Goal: Transaction & Acquisition: Purchase product/service

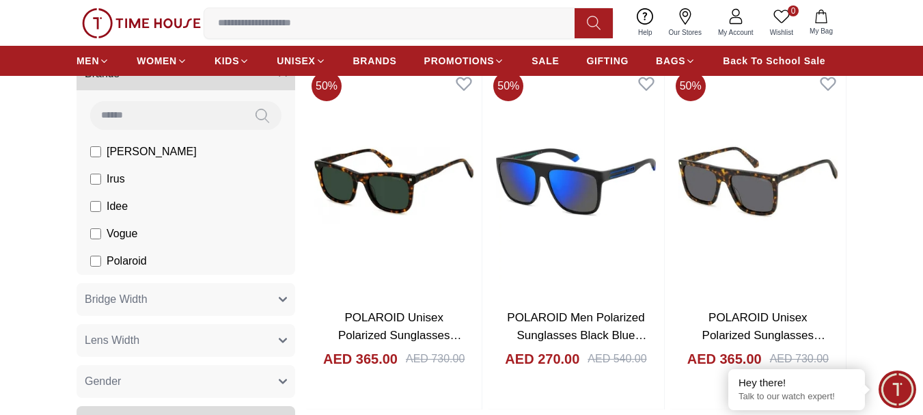
scroll to position [273, 0]
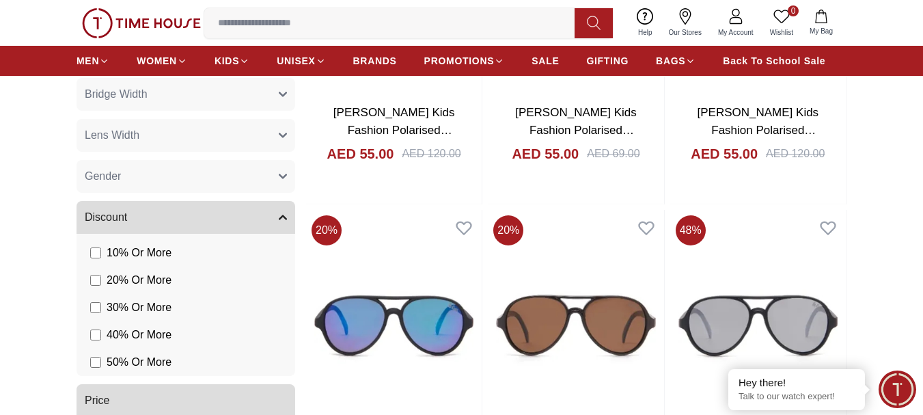
scroll to position [615, 0]
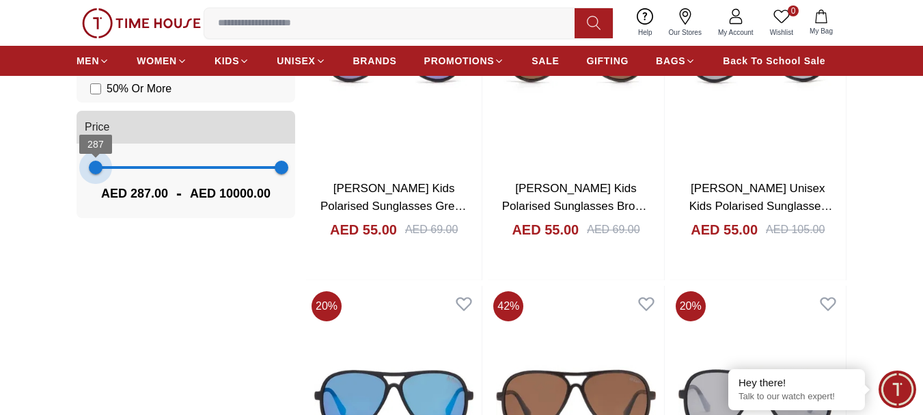
drag, startPoint x: 88, startPoint y: 163, endPoint x: 94, endPoint y: 170, distance: 9.7
click at [94, 170] on span "287" at bounding box center [96, 167] width 14 height 14
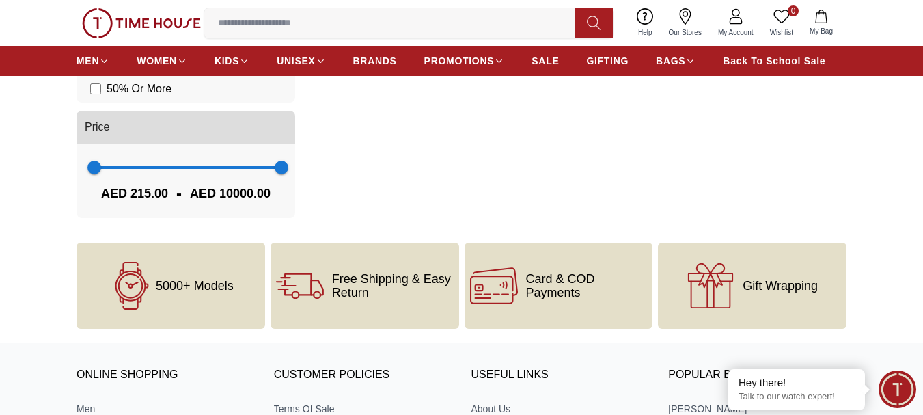
click at [133, 193] on span "AED 215.00" at bounding box center [134, 193] width 67 height 19
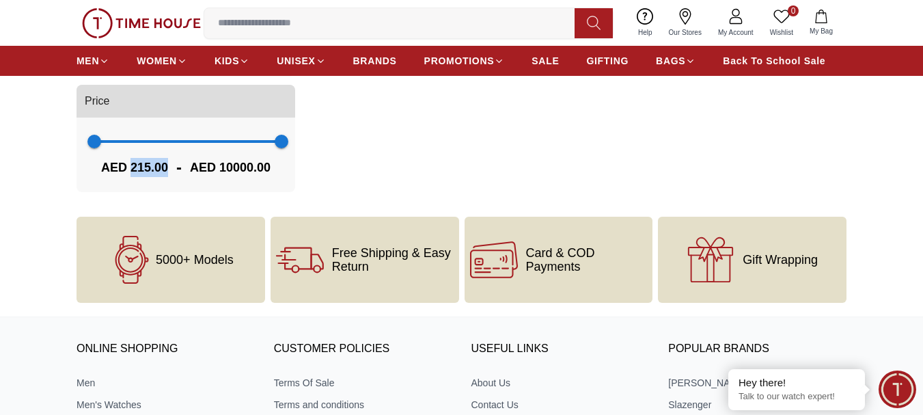
scroll to position [459, 0]
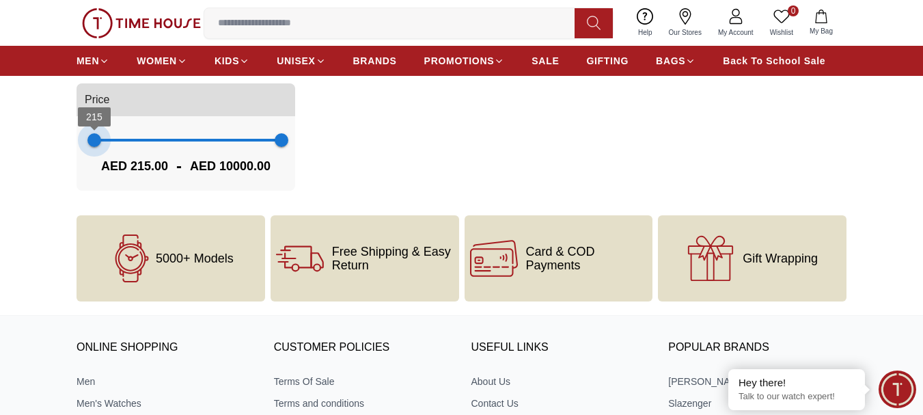
type input "***"
click at [95, 147] on span "251" at bounding box center [95, 140] width 14 height 14
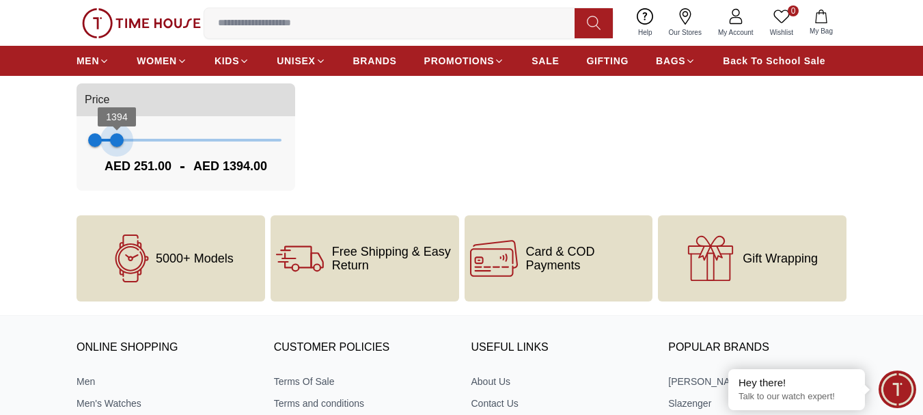
type input "***"
type input "*"
type input "***"
drag, startPoint x: 279, startPoint y: 139, endPoint x: 104, endPoint y: 162, distance: 177.0
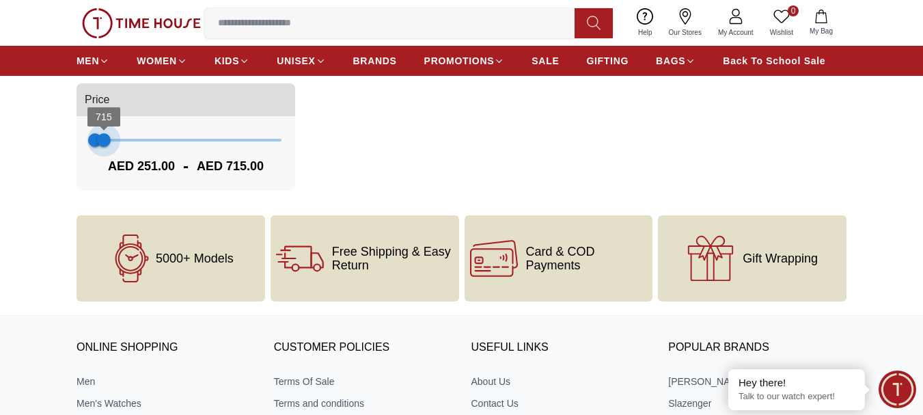
click at [104, 162] on div "251 715 AED 251.00 - AED 715.00" at bounding box center [185, 153] width 219 height 74
click at [100, 162] on div "AED 251.00 - AED 715.00" at bounding box center [185, 166] width 191 height 22
type input "***"
drag, startPoint x: 102, startPoint y: 145, endPoint x: 96, endPoint y: 147, distance: 7.0
click at [96, 147] on span "287" at bounding box center [96, 140] width 14 height 14
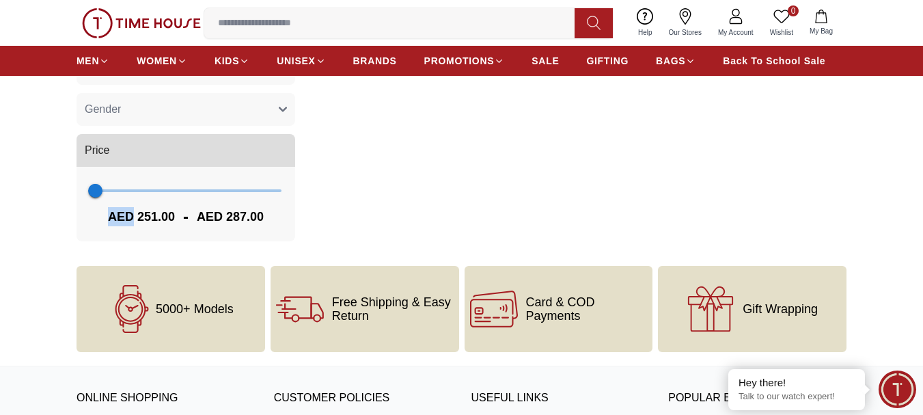
scroll to position [410, 0]
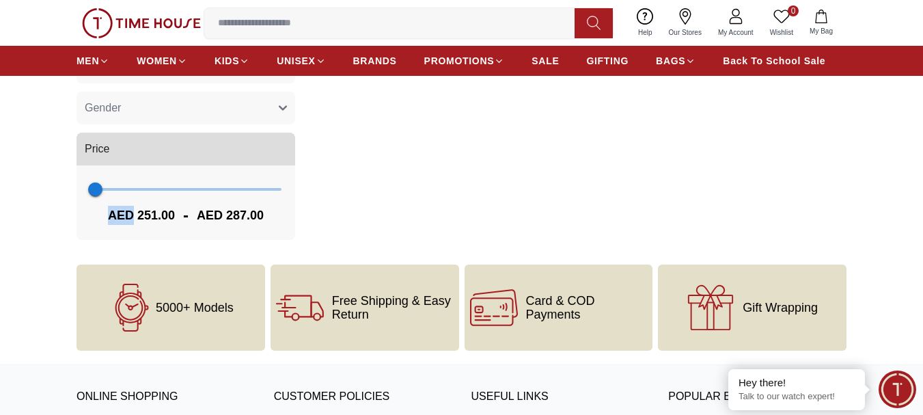
click at [121, 147] on button "Price" at bounding box center [185, 148] width 219 height 33
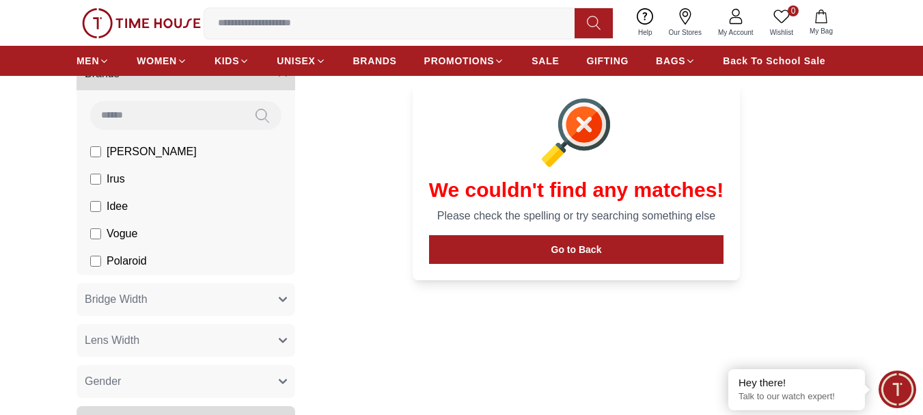
scroll to position [341, 0]
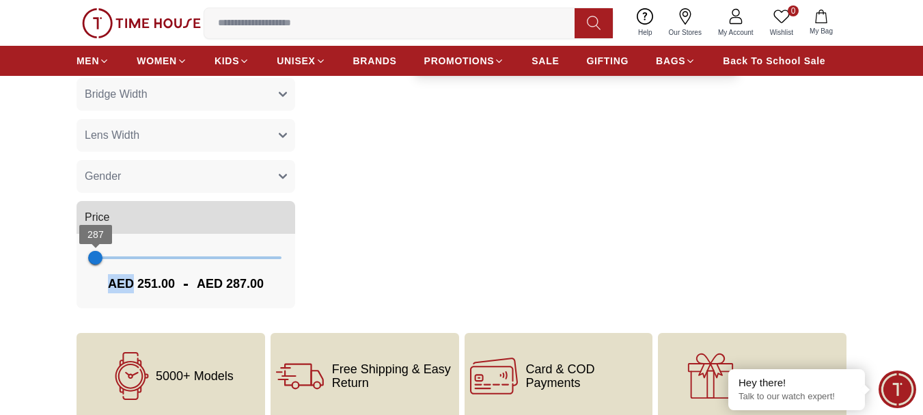
type input "*"
drag, startPoint x: 92, startPoint y: 261, endPoint x: 0, endPoint y: 264, distance: 92.3
click at [0, 264] on section "Filter By Clear Brands [PERSON_NAME] Irus Idee Vogue Polaroid Bridge Width 19 m…" at bounding box center [461, 64] width 923 height 505
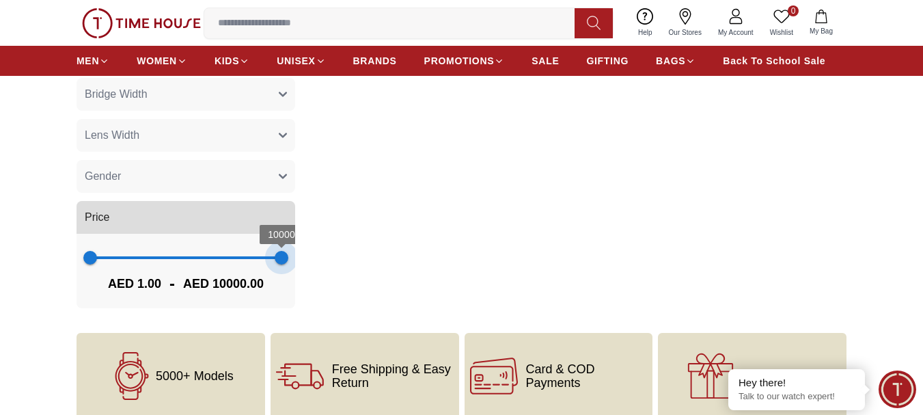
click at [395, 262] on div "Filter By Clear Brands [PERSON_NAME] Irus Idee Vogue Polaroid Bridge Width 19 m…" at bounding box center [461, 64] width 770 height 505
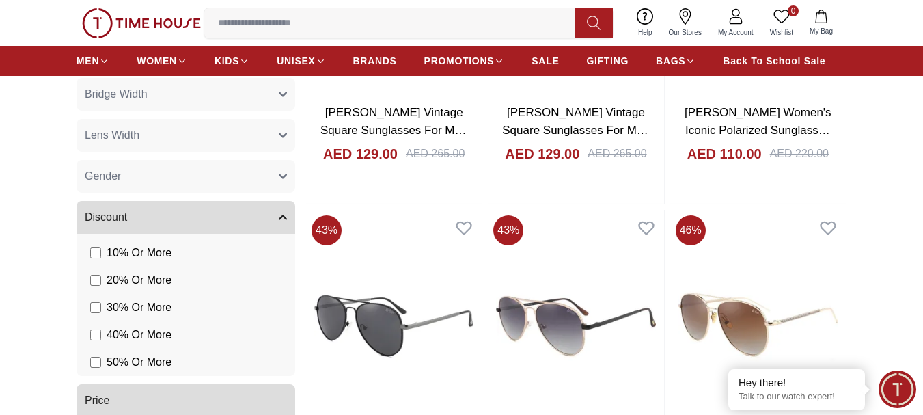
type input "*****"
click at [89, 258] on li "10 % Or More" at bounding box center [188, 252] width 213 height 27
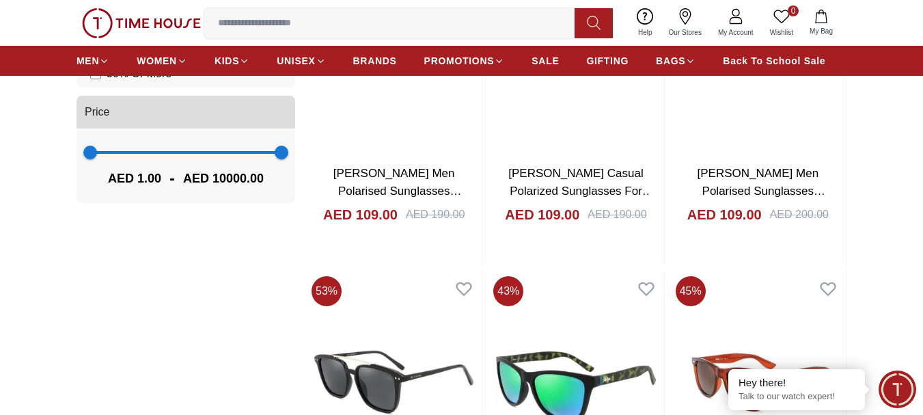
scroll to position [615, 0]
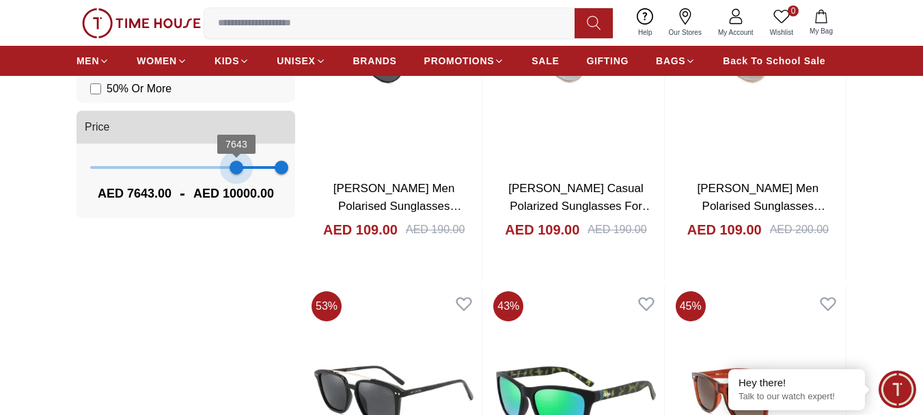
drag, startPoint x: 87, startPoint y: 166, endPoint x: 236, endPoint y: 178, distance: 150.1
click at [236, 174] on span "7643" at bounding box center [236, 167] width 14 height 14
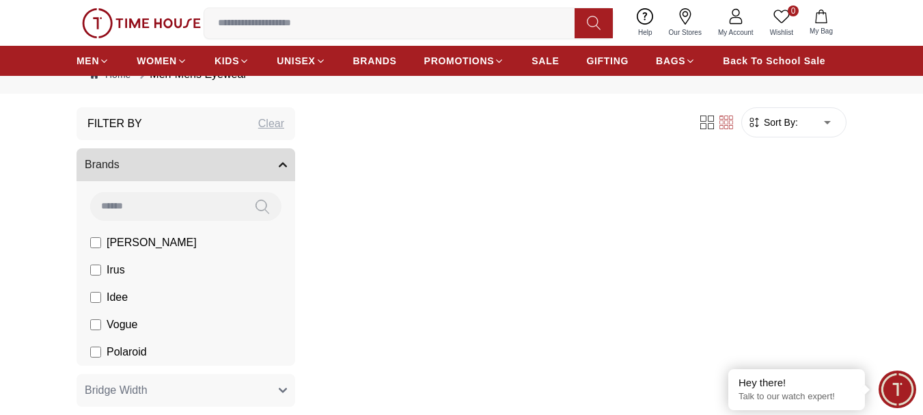
scroll to position [137, 0]
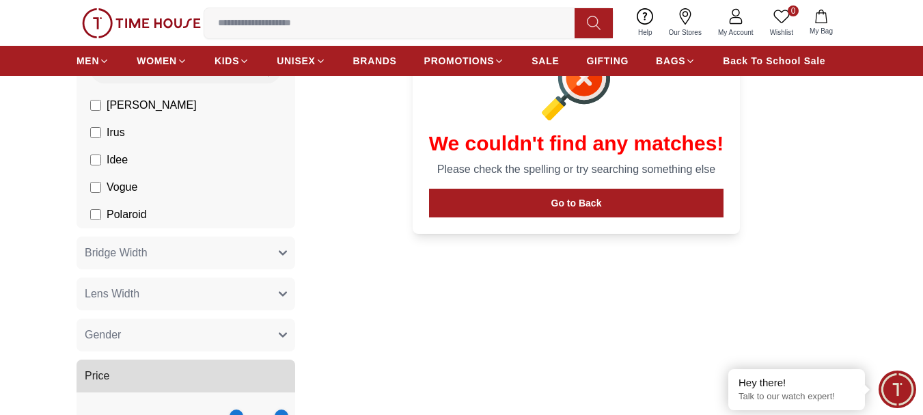
scroll to position [273, 0]
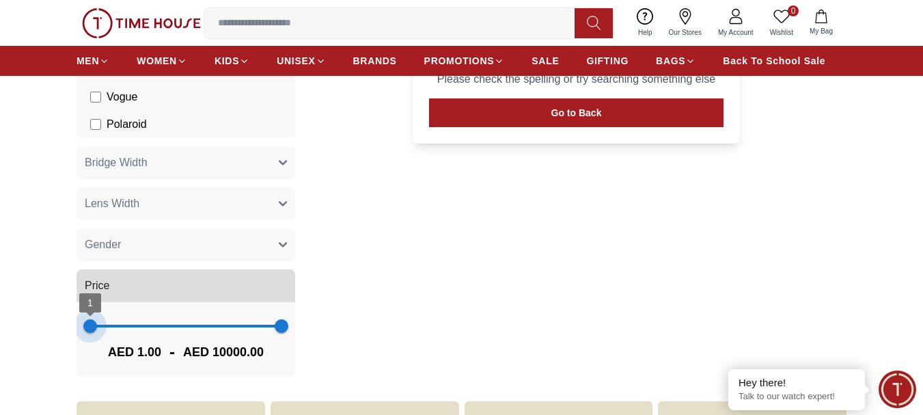
type input "*"
drag, startPoint x: 240, startPoint y: 324, endPoint x: 41, endPoint y: 317, distance: 198.9
click at [41, 317] on section "Filter By Clear Brands [PERSON_NAME] Irus Idee Vogue Polaroid Bridge Width 19 m…" at bounding box center [461, 132] width 923 height 505
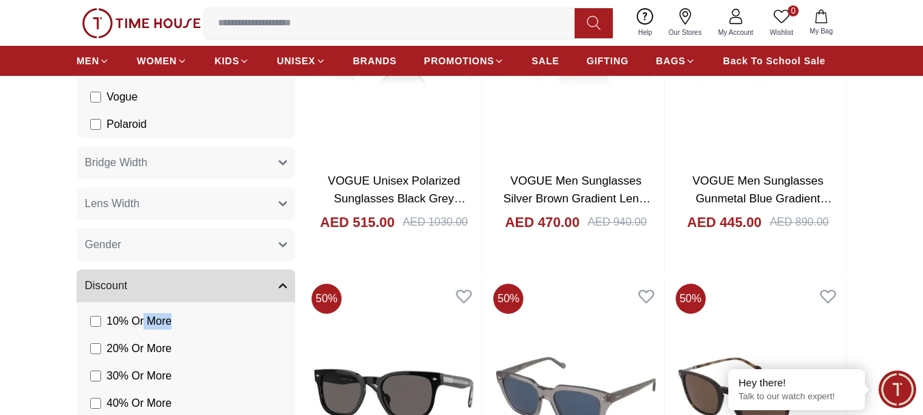
click at [145, 332] on li "10 % Or More" at bounding box center [188, 320] width 213 height 27
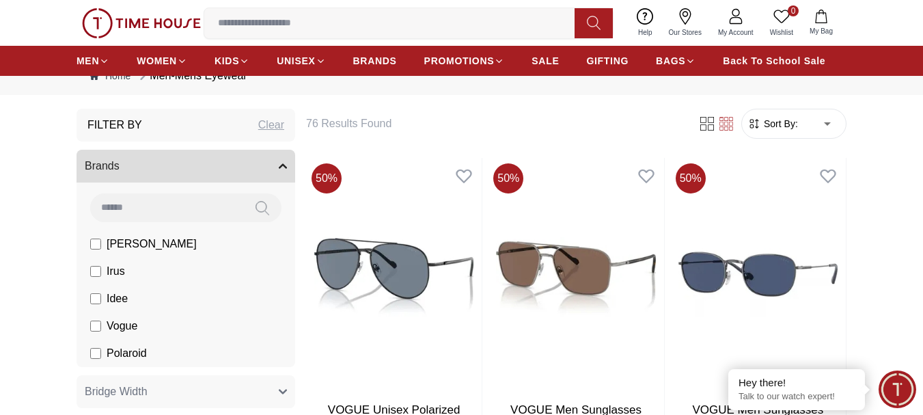
scroll to position [68, 0]
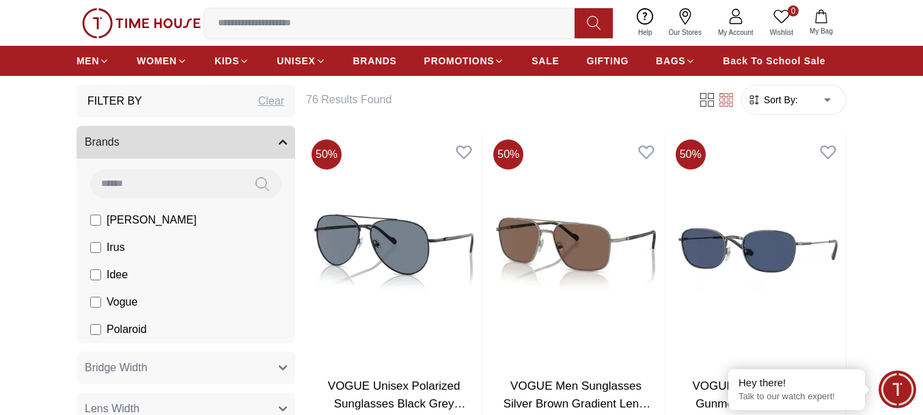
click at [128, 218] on span "[PERSON_NAME]" at bounding box center [152, 220] width 90 height 16
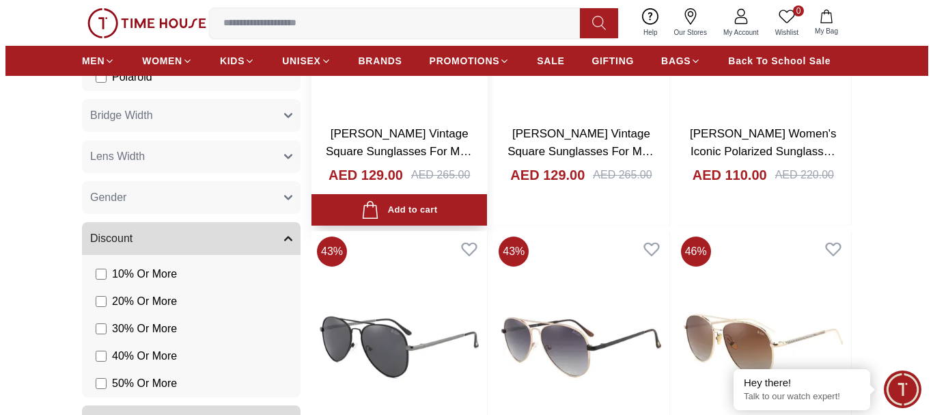
scroll to position [341, 0]
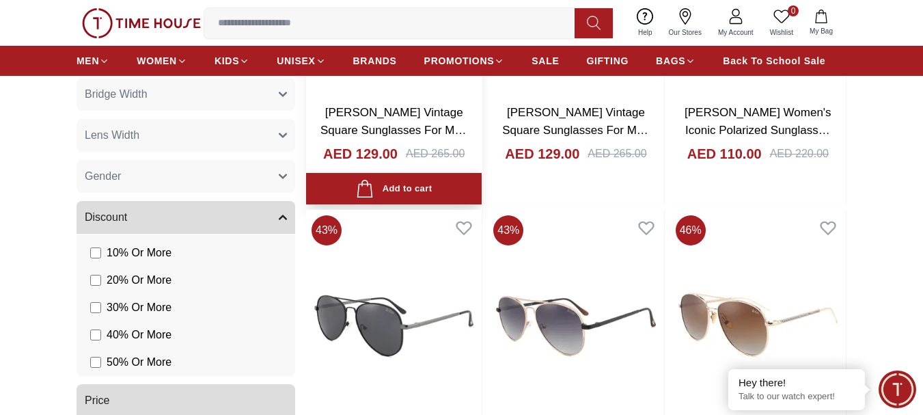
click at [419, 188] on div "Add to cart" at bounding box center [394, 189] width 76 height 18
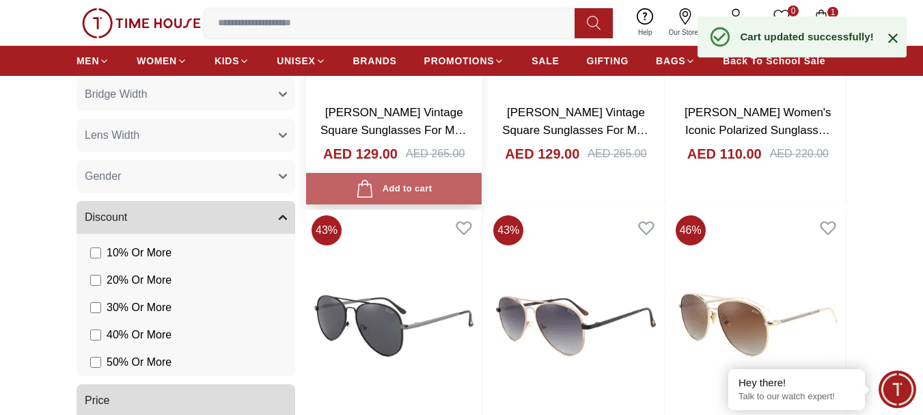
click at [419, 188] on div "Add to cart" at bounding box center [394, 189] width 76 height 18
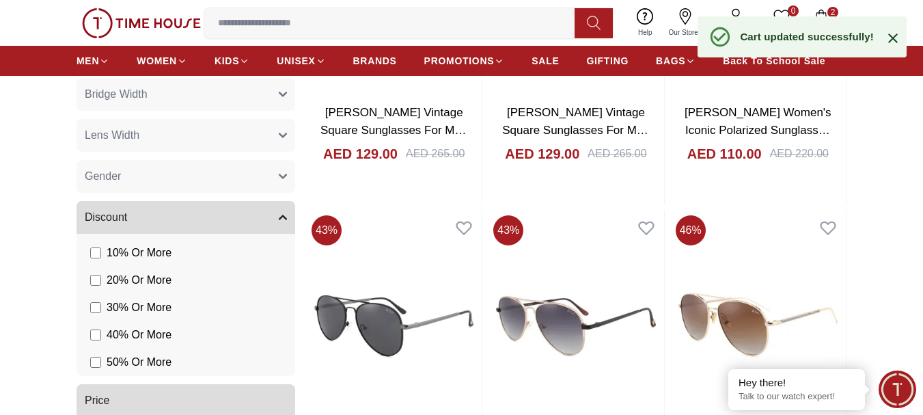
click at [818, 12] on icon "button" at bounding box center [821, 17] width 14 height 14
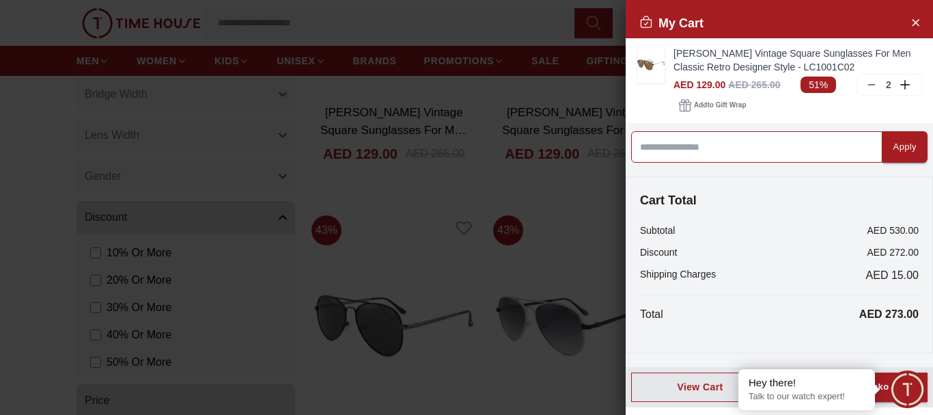
click at [764, 140] on input at bounding box center [756, 146] width 251 height 31
type input "*******"
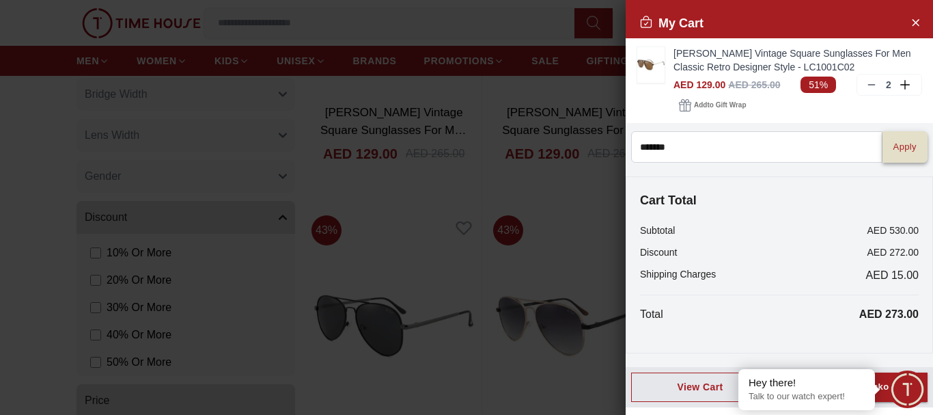
click at [893, 152] on div "Apply" at bounding box center [904, 147] width 23 height 16
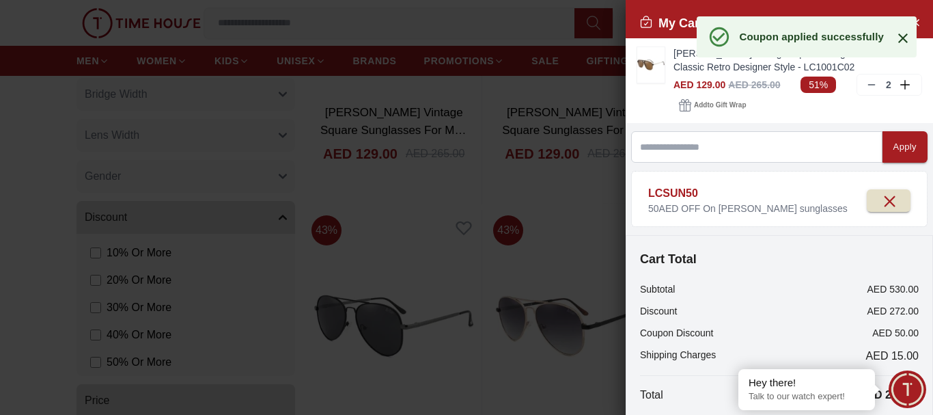
scroll to position [73, 0]
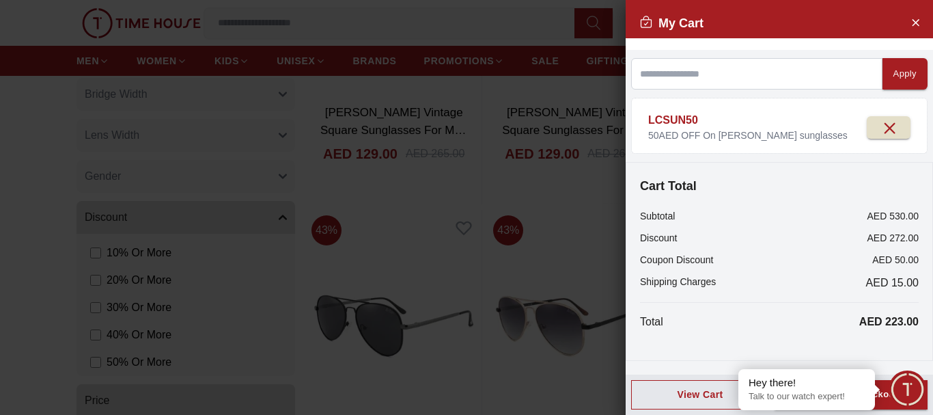
click at [687, 123] on span "LCSUN50" at bounding box center [673, 120] width 50 height 12
copy span "LCSUN50"
click at [884, 125] on icon "button" at bounding box center [889, 128] width 10 height 10
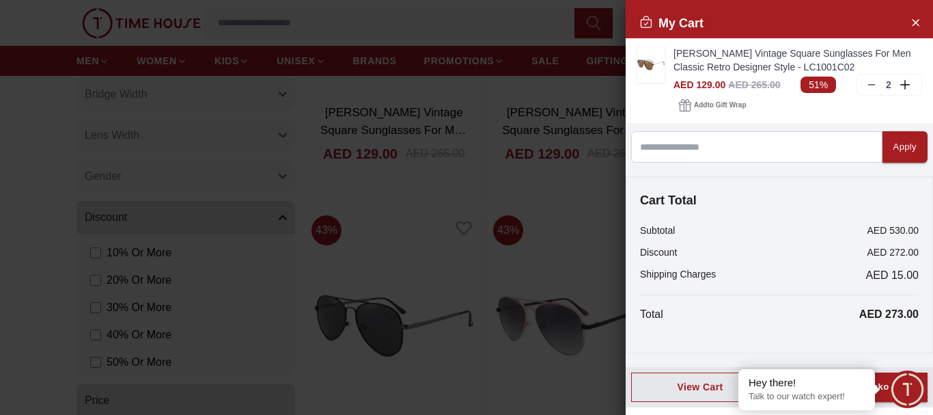
scroll to position [0, 0]
click at [432, 64] on div at bounding box center [466, 207] width 933 height 415
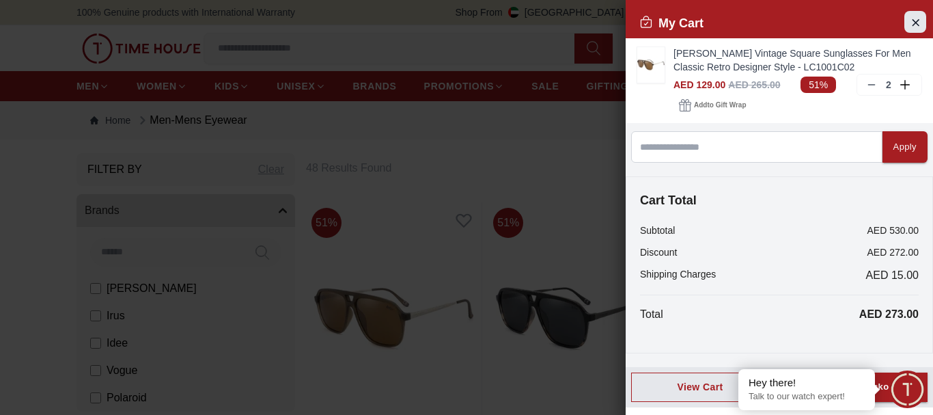
click at [910, 21] on icon "Close Account" at bounding box center [915, 22] width 11 height 17
click at [137, 44] on img at bounding box center [141, 48] width 119 height 30
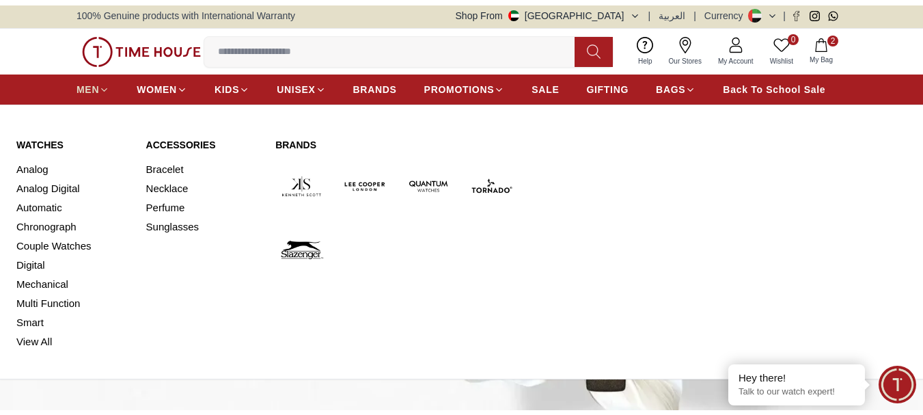
scroll to position [207, 0]
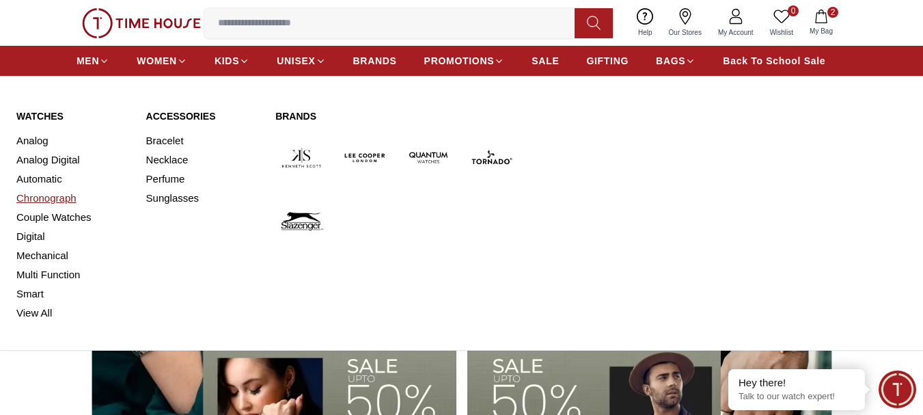
click at [51, 200] on link "Chronograph" at bounding box center [72, 197] width 113 height 19
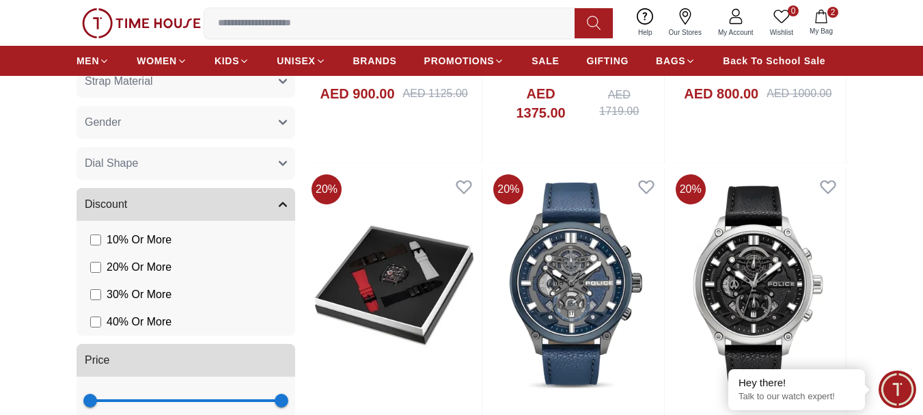
scroll to position [810, 0]
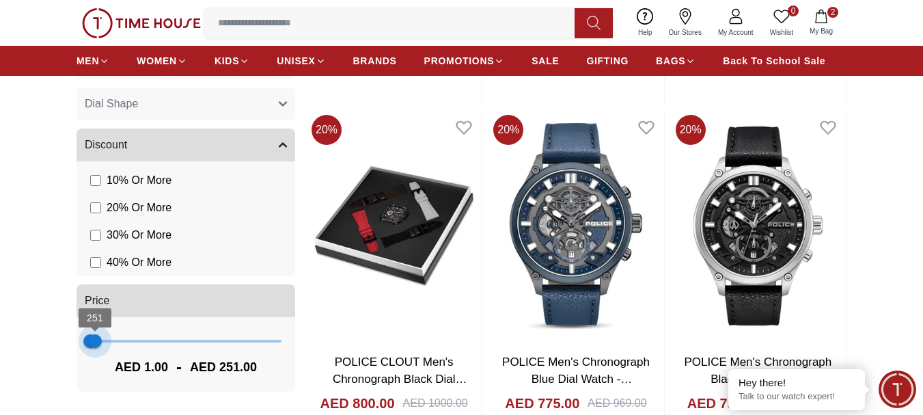
type input "***"
drag, startPoint x: 282, startPoint y: 345, endPoint x: 94, endPoint y: 358, distance: 188.2
click at [94, 358] on div "1 215 AED 1.00 - AED 215.00" at bounding box center [185, 354] width 219 height 74
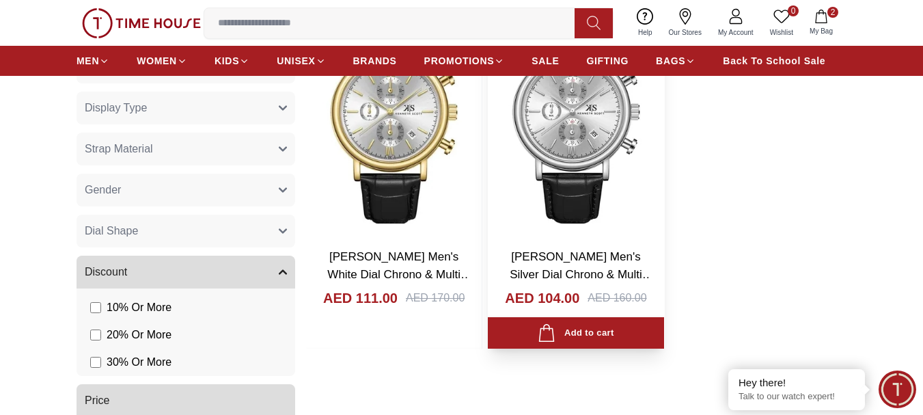
scroll to position [273, 0]
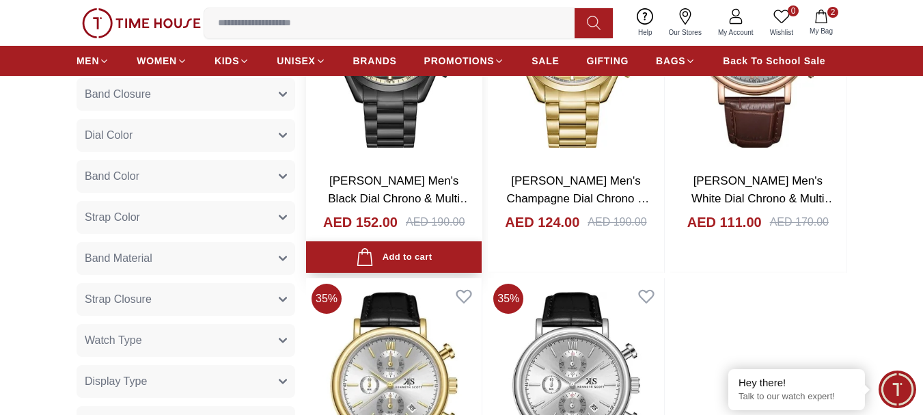
click at [405, 248] on div "Add to cart" at bounding box center [394, 257] width 76 height 18
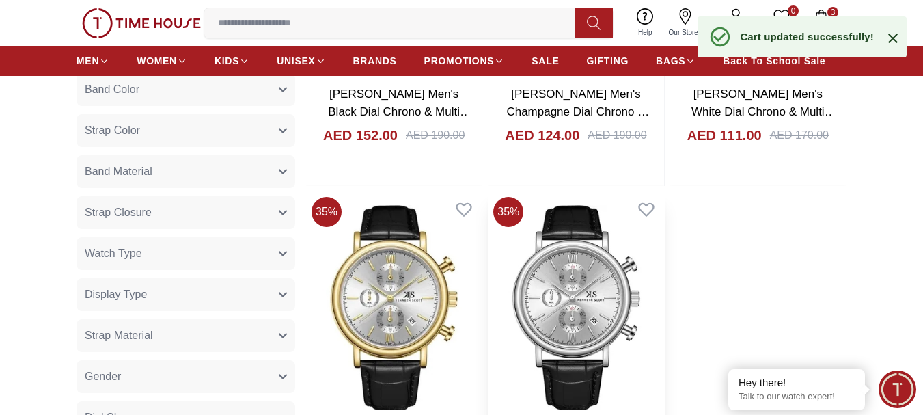
scroll to position [478, 0]
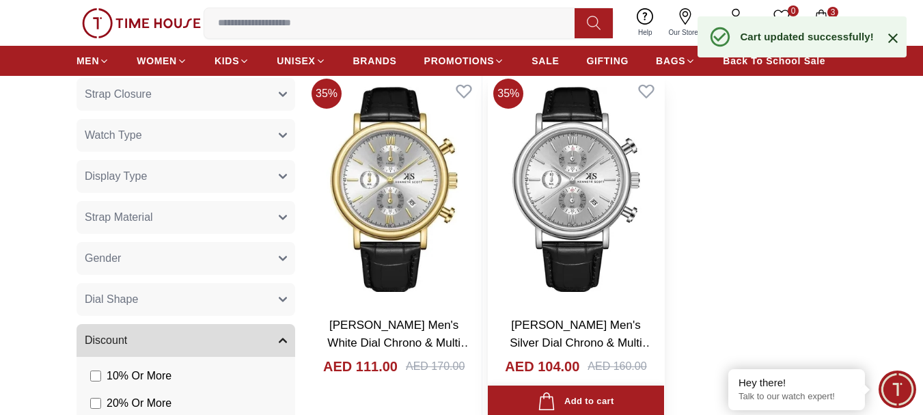
click at [584, 399] on div "Add to cart" at bounding box center [575, 401] width 76 height 18
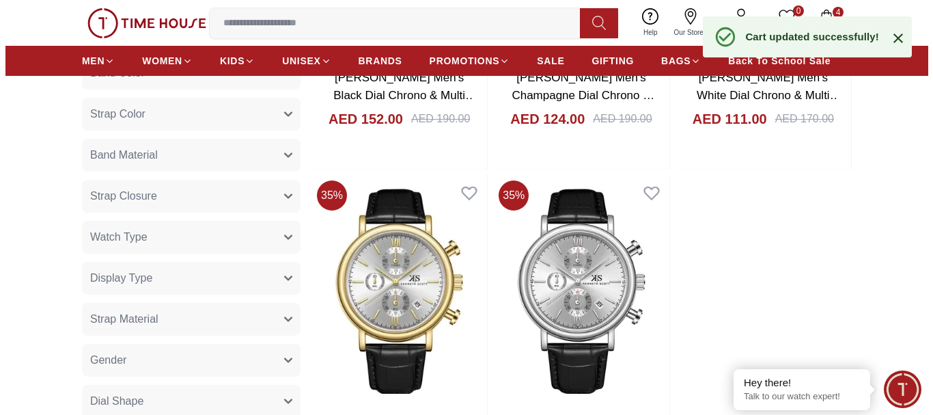
scroll to position [341, 0]
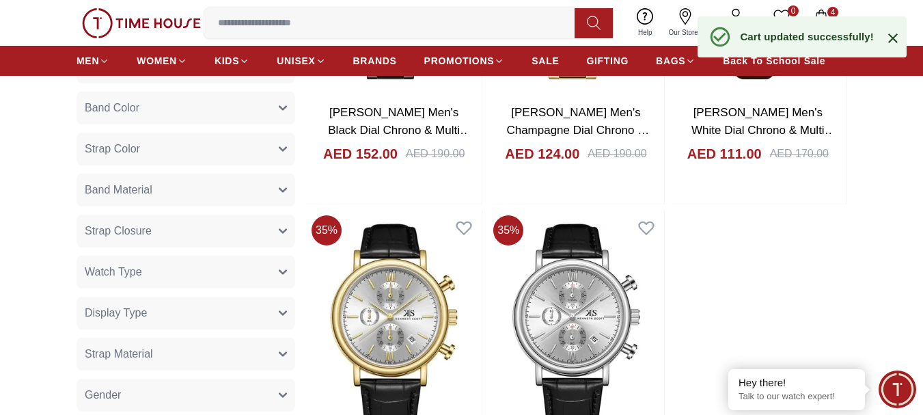
click at [831, 6] on div "Help Our Stores My Account 0 Wishlist 4 My Bag" at bounding box center [735, 22] width 211 height 35
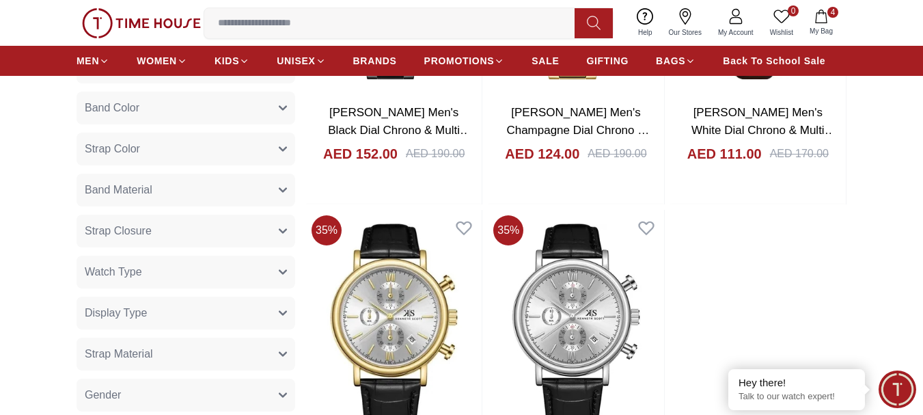
click at [826, 12] on icon "button" at bounding box center [821, 17] width 14 height 14
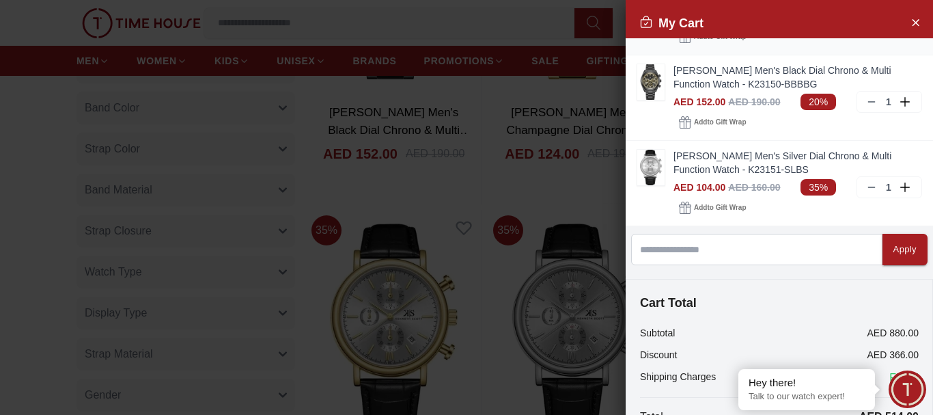
scroll to position [0, 0]
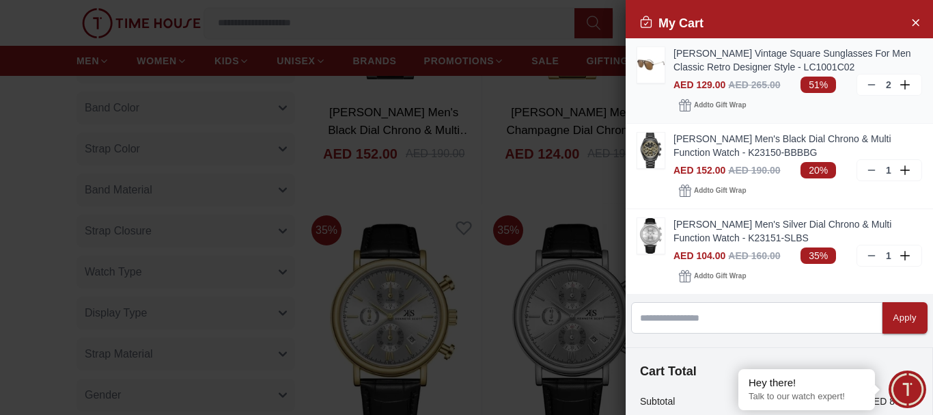
click at [866, 82] on icon at bounding box center [871, 84] width 11 height 11
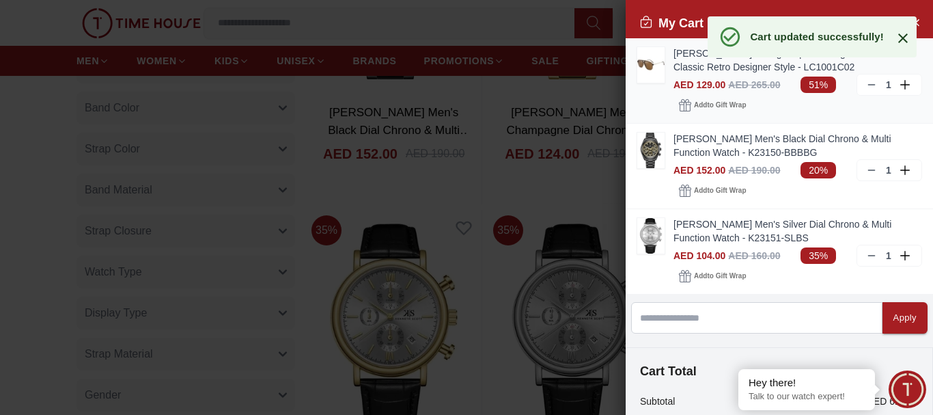
click at [866, 82] on icon at bounding box center [871, 84] width 11 height 11
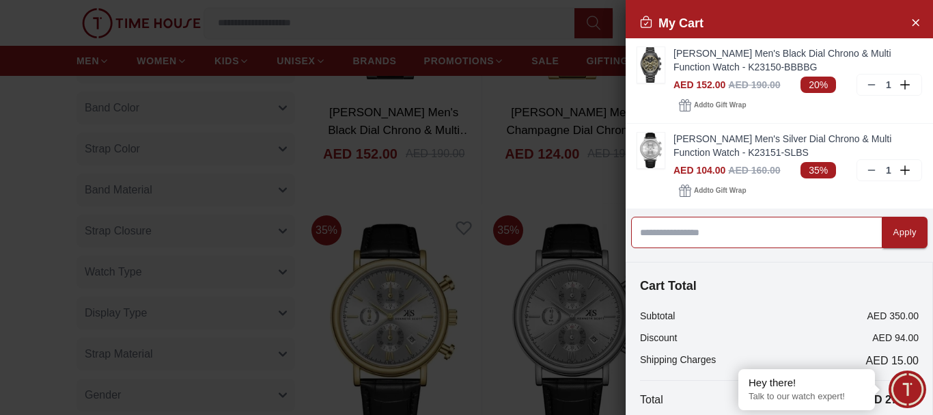
click at [707, 236] on input at bounding box center [756, 231] width 251 height 31
paste input "*******"
type input "*******"
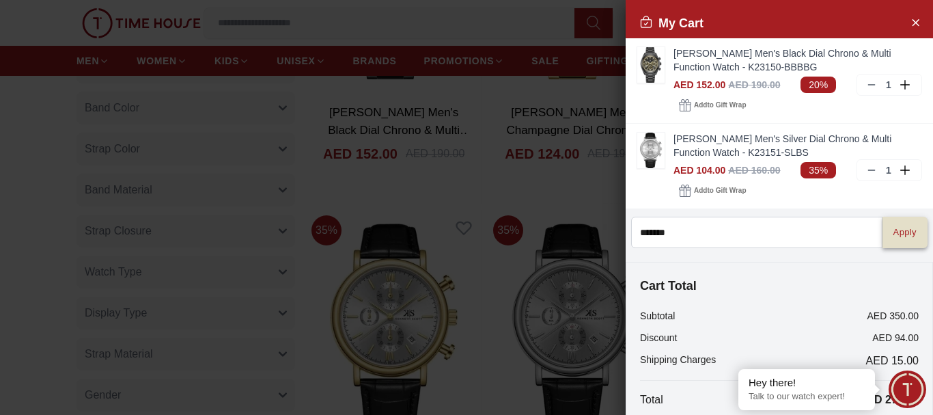
click at [893, 235] on div "Apply" at bounding box center [904, 233] width 23 height 16
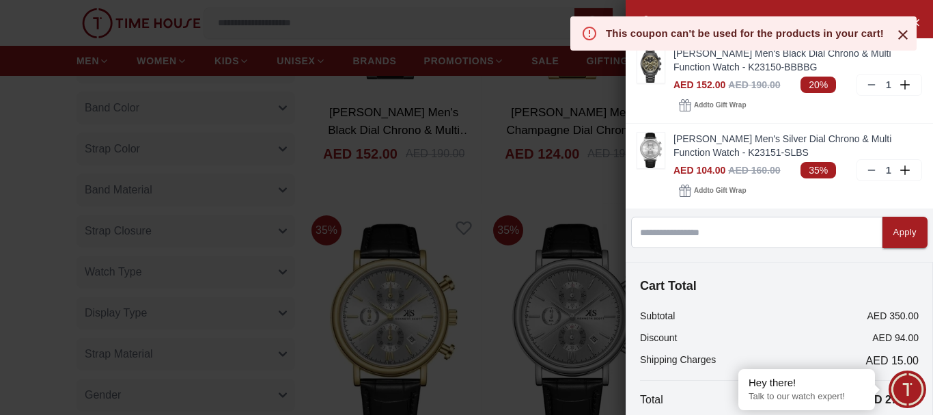
click at [910, 36] on icon at bounding box center [903, 35] width 16 height 16
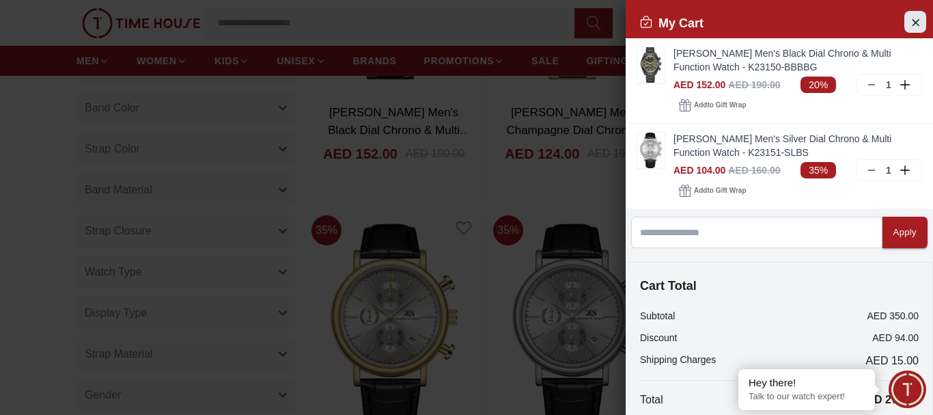
click at [910, 19] on icon "Close Account" at bounding box center [915, 22] width 11 height 17
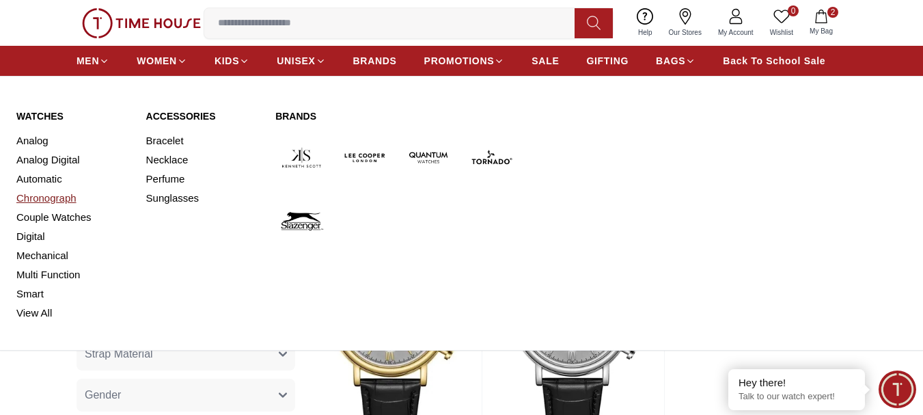
click at [53, 200] on link "Chronograph" at bounding box center [72, 197] width 113 height 19
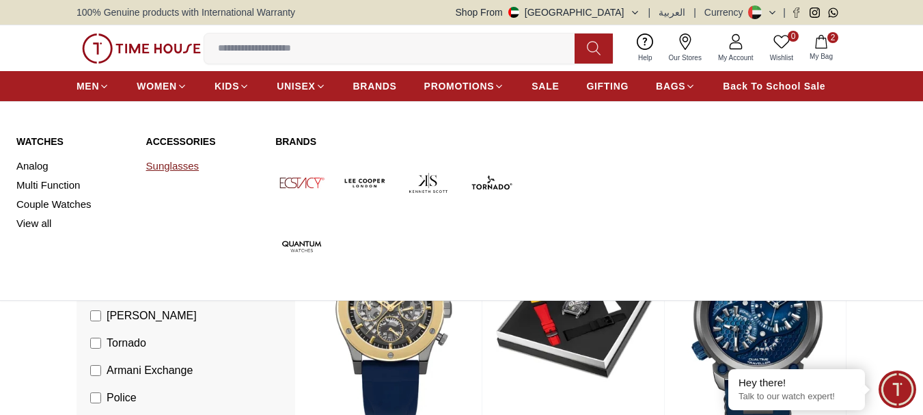
click at [171, 164] on link "Sunglasses" at bounding box center [202, 165] width 113 height 19
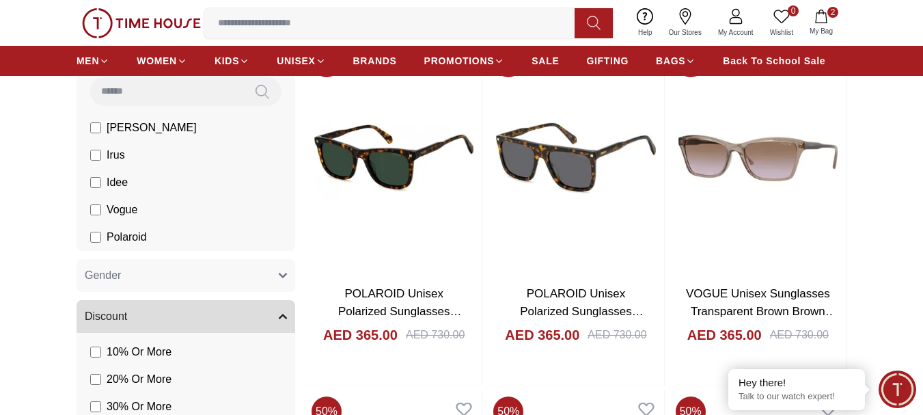
scroll to position [137, 0]
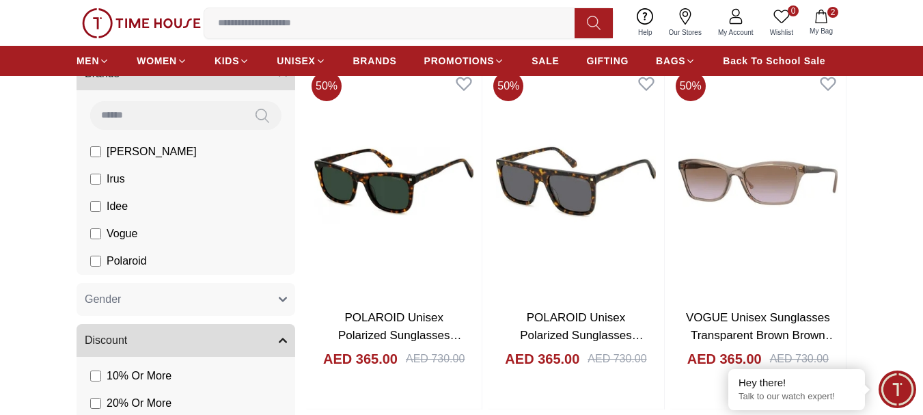
click at [114, 153] on span "[PERSON_NAME]" at bounding box center [152, 151] width 90 height 16
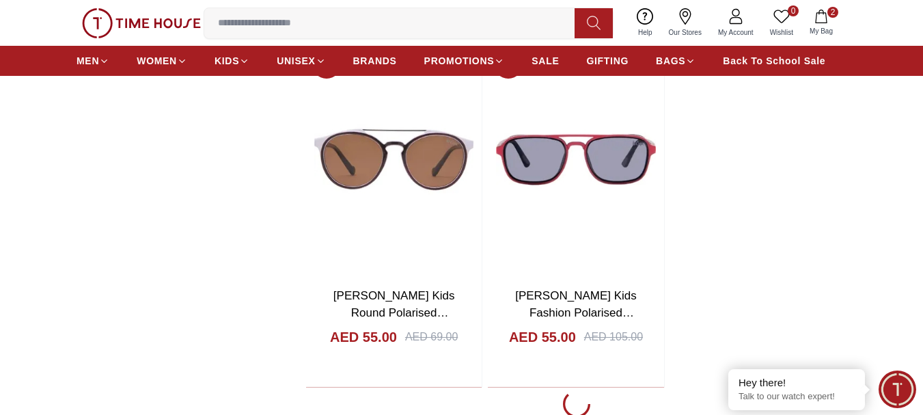
scroll to position [2390, 0]
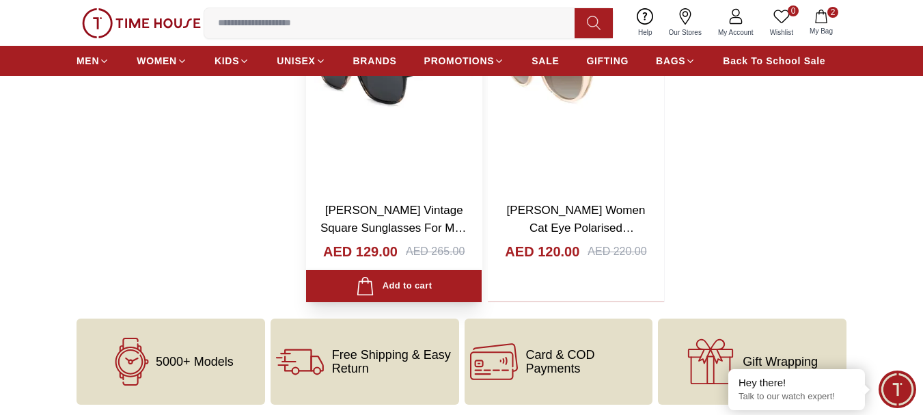
scroll to position [4297, 0]
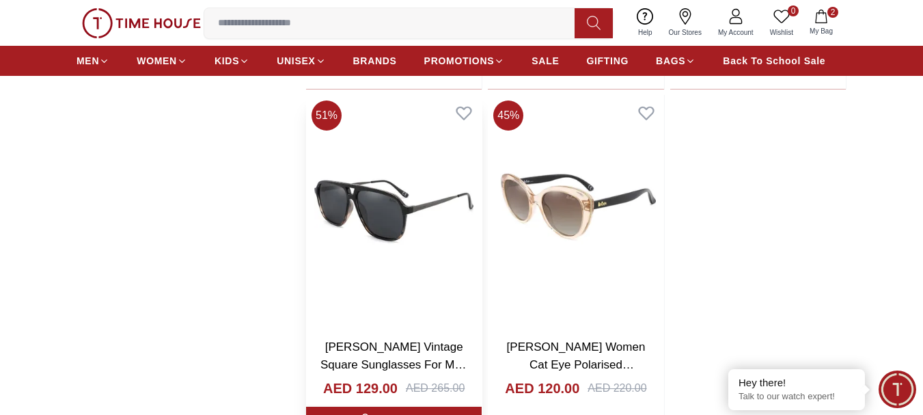
click at [370, 194] on img at bounding box center [394, 211] width 176 height 232
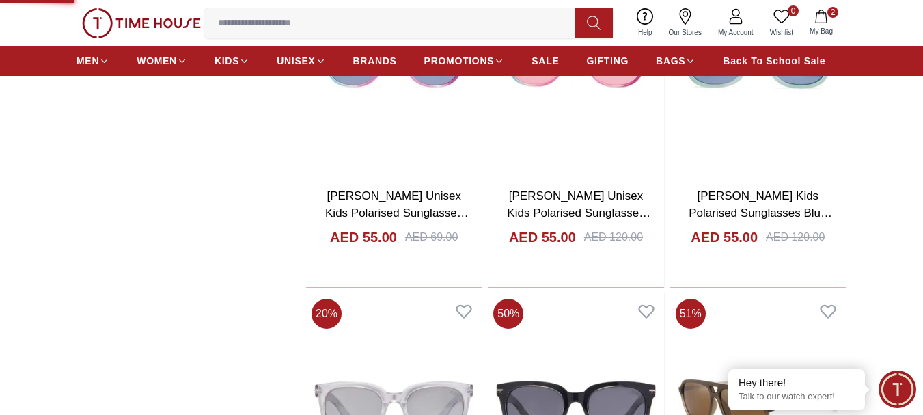
scroll to position [3591, 0]
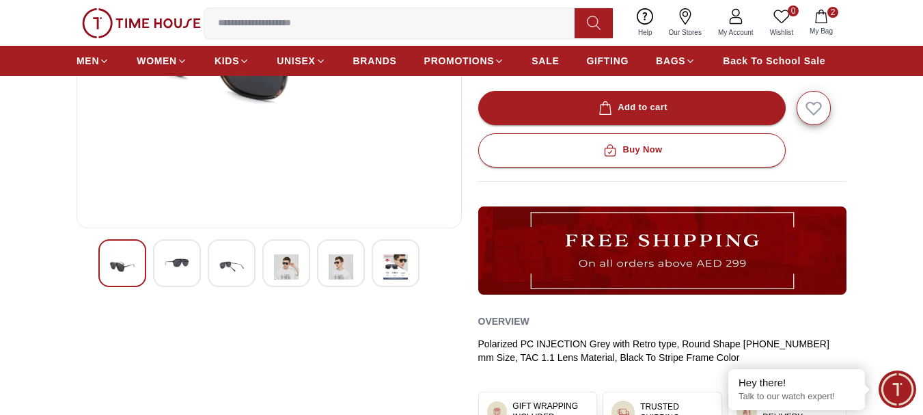
scroll to position [205, 0]
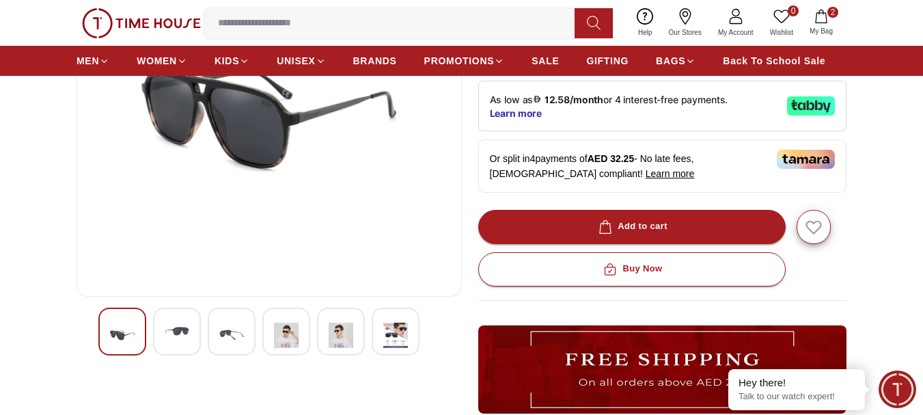
click at [175, 325] on img at bounding box center [177, 331] width 25 height 25
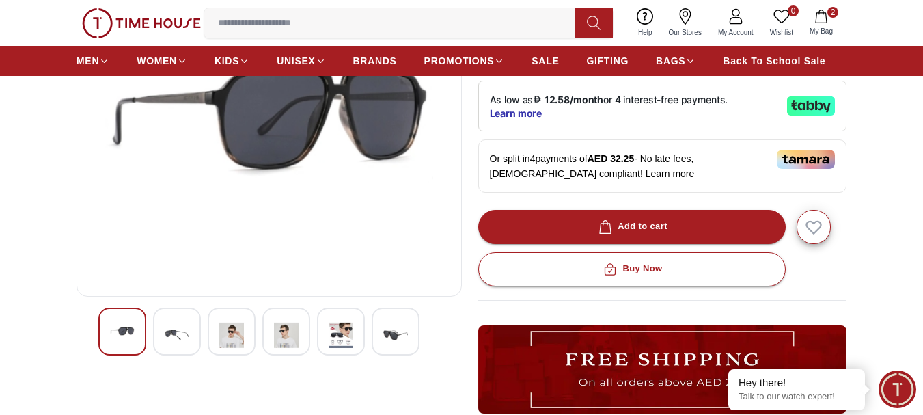
click at [244, 333] on div at bounding box center [232, 331] width 48 height 48
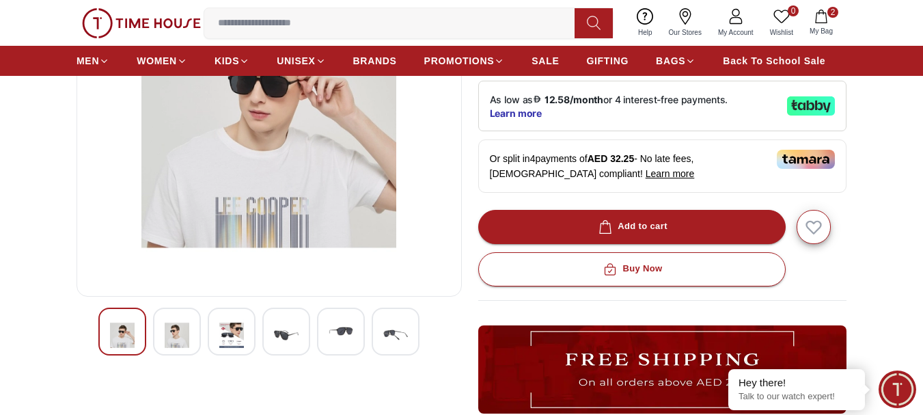
click at [266, 335] on div at bounding box center [286, 331] width 48 height 48
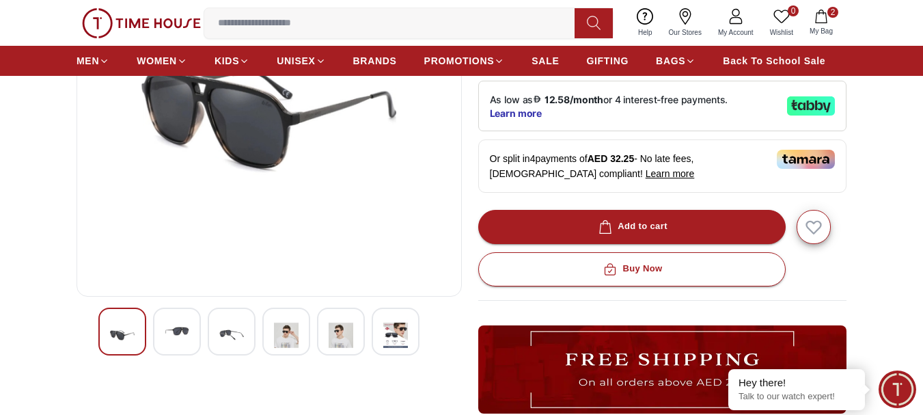
click at [344, 327] on img at bounding box center [340, 335] width 25 height 32
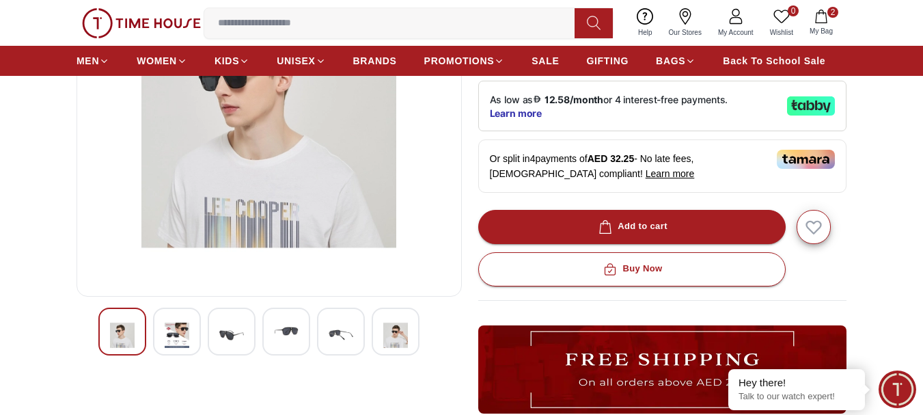
click at [394, 324] on img at bounding box center [395, 335] width 25 height 32
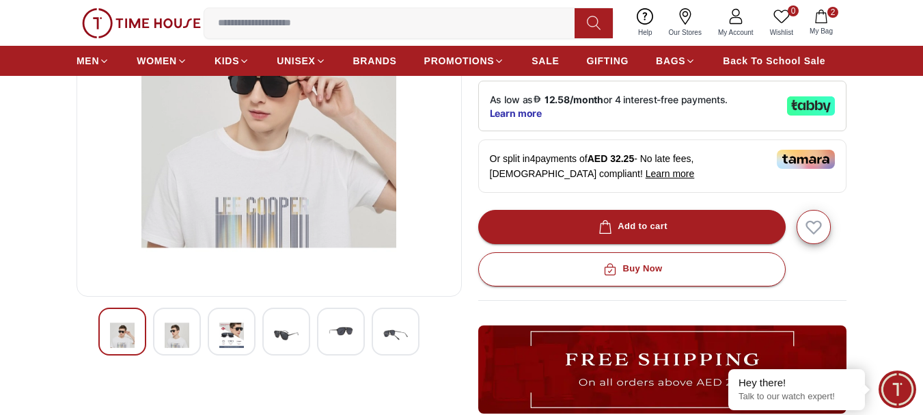
click at [343, 346] on div at bounding box center [341, 331] width 48 height 48
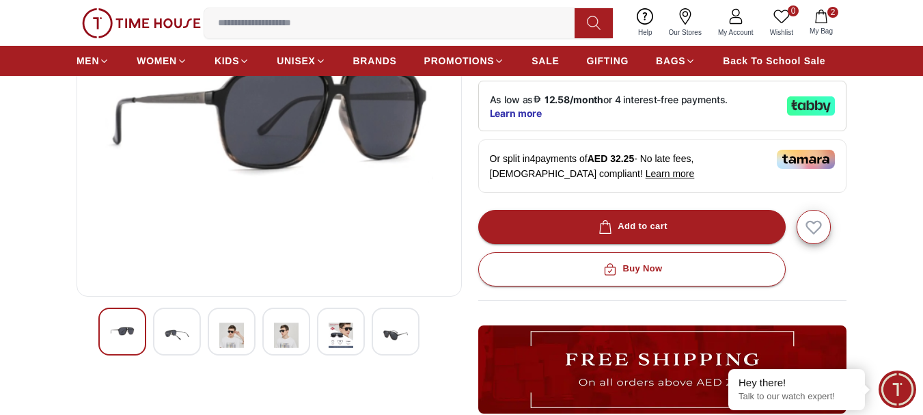
click at [298, 328] on div at bounding box center [286, 331] width 48 height 48
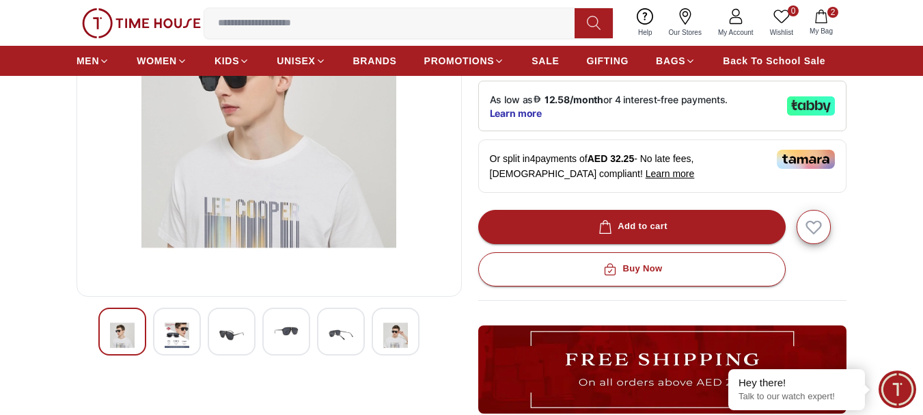
click at [214, 322] on div at bounding box center [232, 331] width 48 height 48
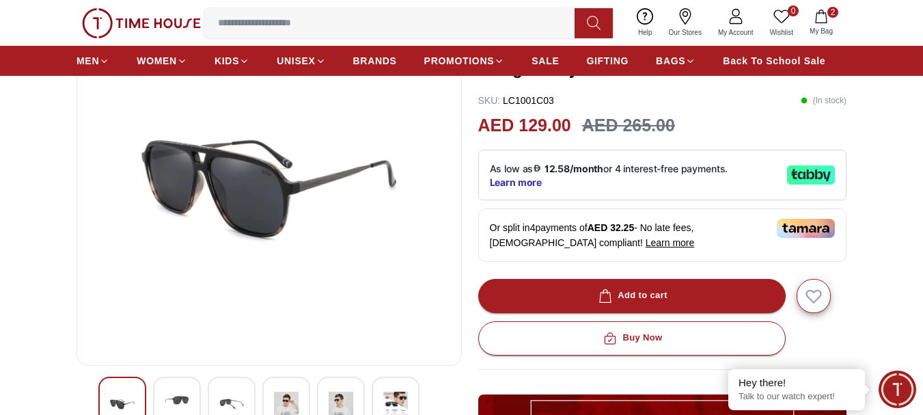
scroll to position [137, 0]
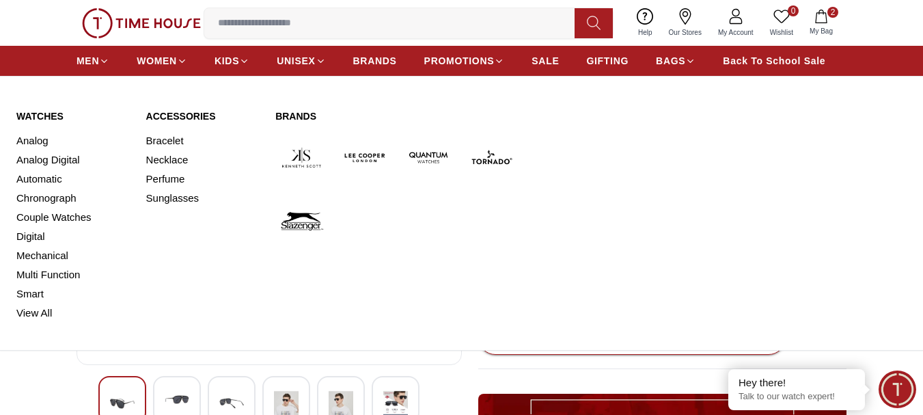
drag, startPoint x: 54, startPoint y: 197, endPoint x: 37, endPoint y: 196, distance: 17.1
click at [55, 197] on link "Chronograph" at bounding box center [72, 197] width 113 height 19
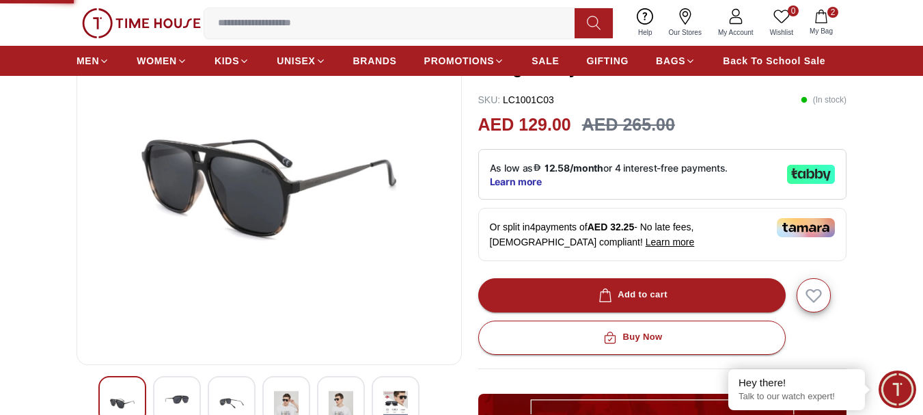
scroll to position [341, 0]
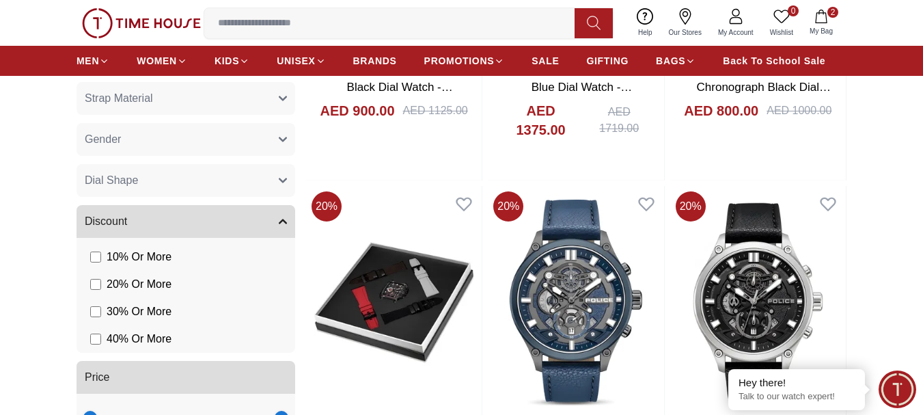
scroll to position [819, 0]
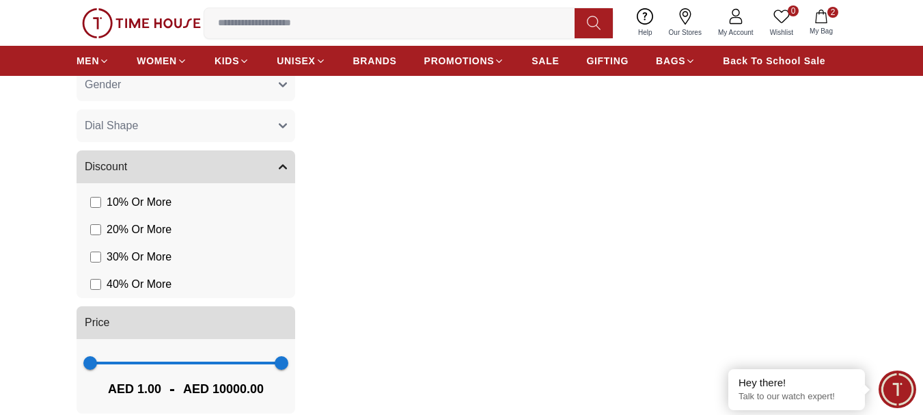
scroll to position [683, 0]
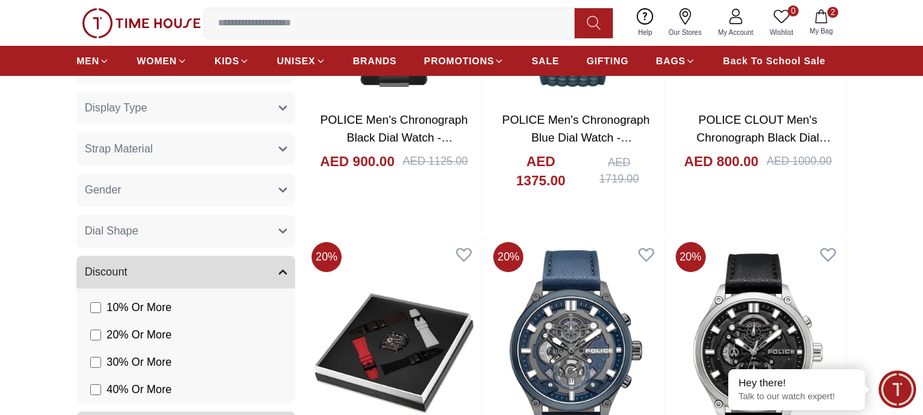
scroll to position [819, 0]
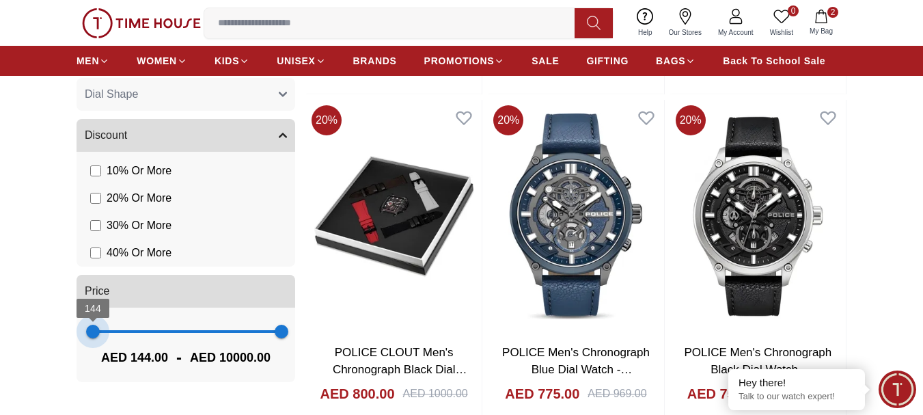
type input "***"
click at [93, 335] on span "144" at bounding box center [93, 331] width 14 height 14
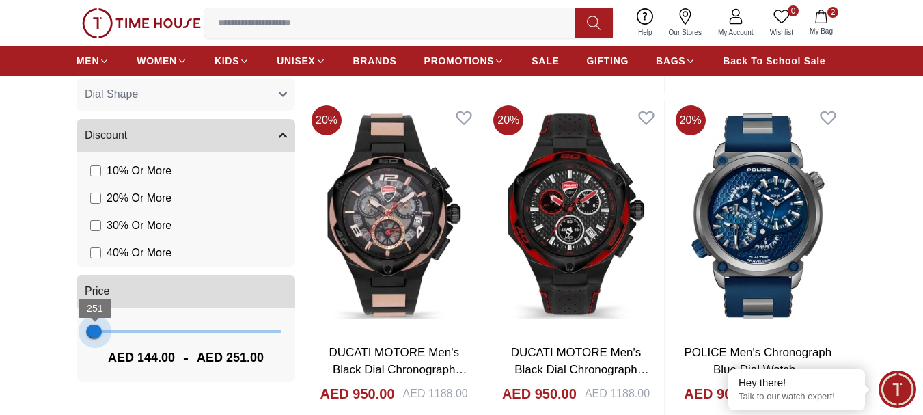
drag, startPoint x: 282, startPoint y: 328, endPoint x: 95, endPoint y: 339, distance: 187.4
click at [95, 338] on span "251" at bounding box center [95, 331] width 14 height 14
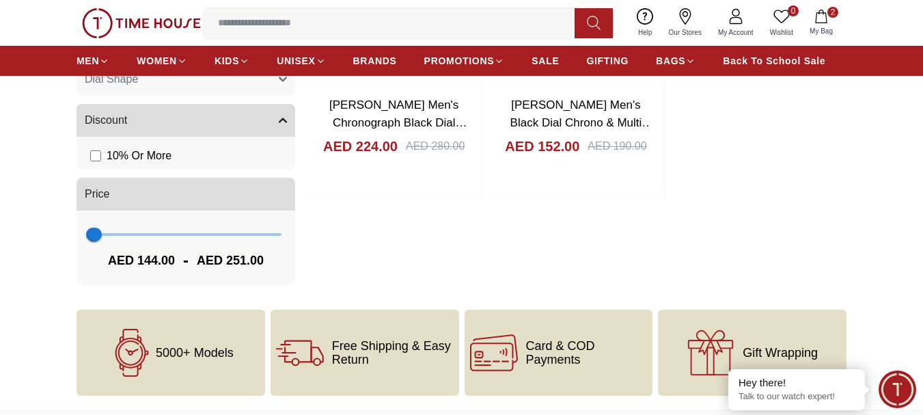
scroll to position [751, 0]
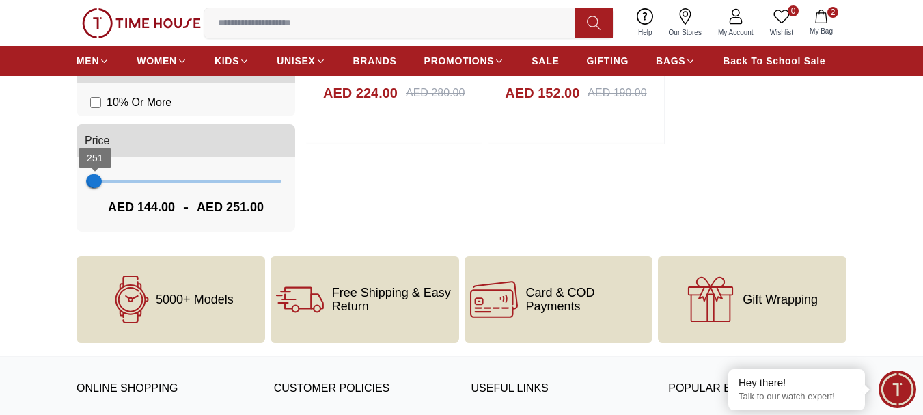
type input "*****"
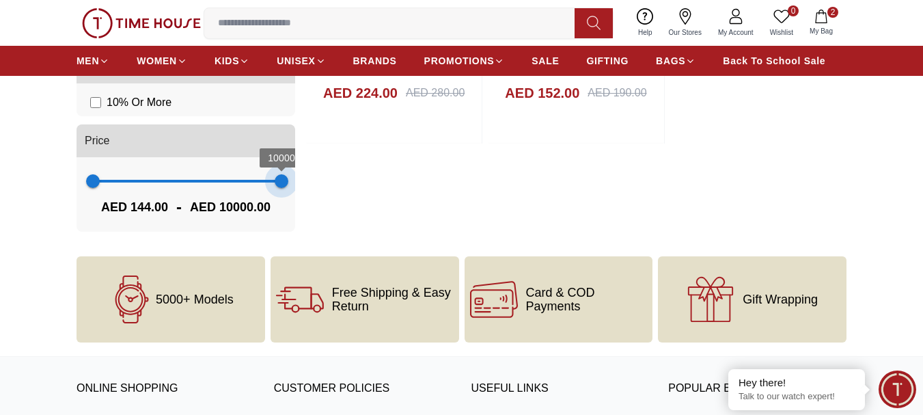
drag, startPoint x: 427, startPoint y: 203, endPoint x: 442, endPoint y: 206, distance: 15.3
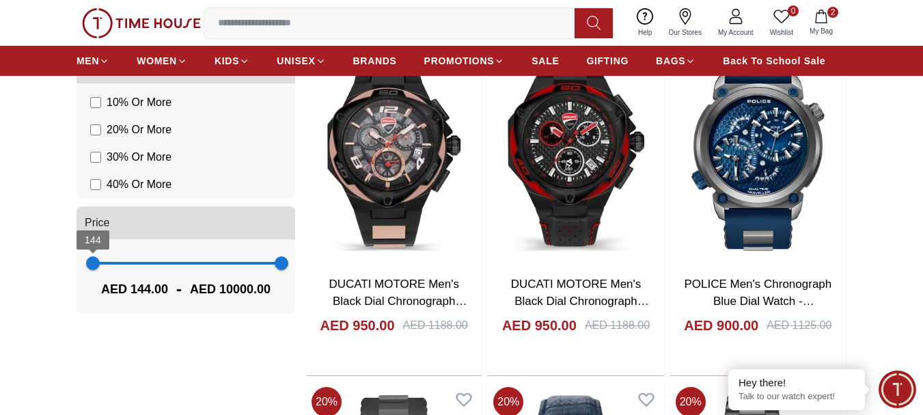
drag, startPoint x: 89, startPoint y: 261, endPoint x: 0, endPoint y: 251, distance: 89.4
type input "*"
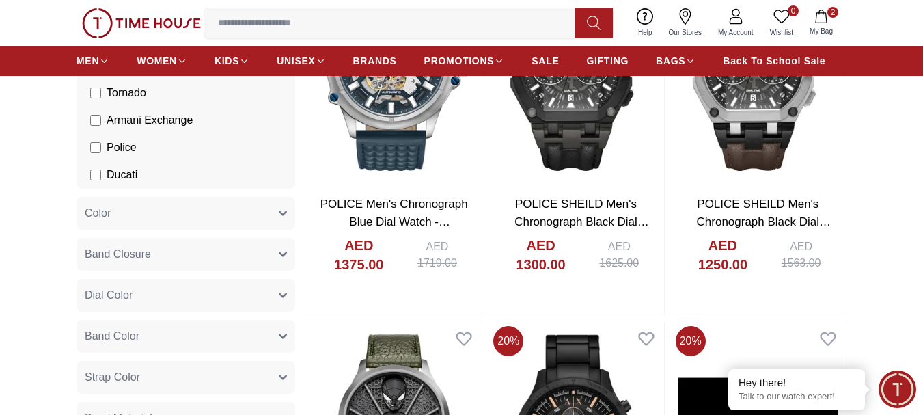
scroll to position [137, 0]
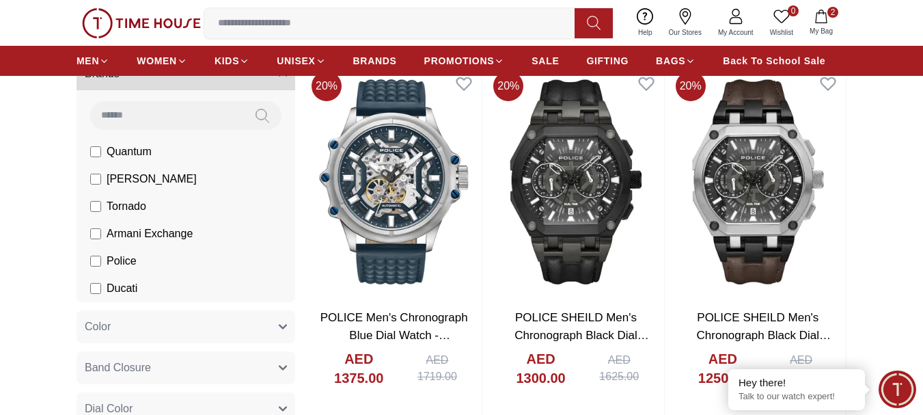
click at [171, 126] on input at bounding box center [166, 114] width 153 height 27
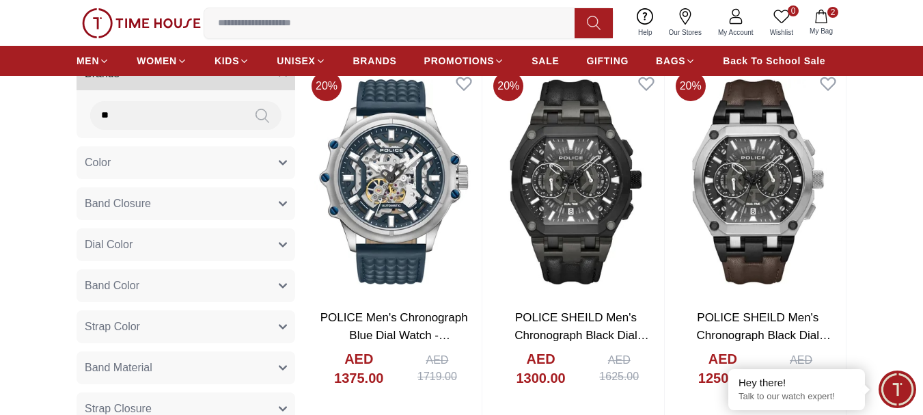
type input "*"
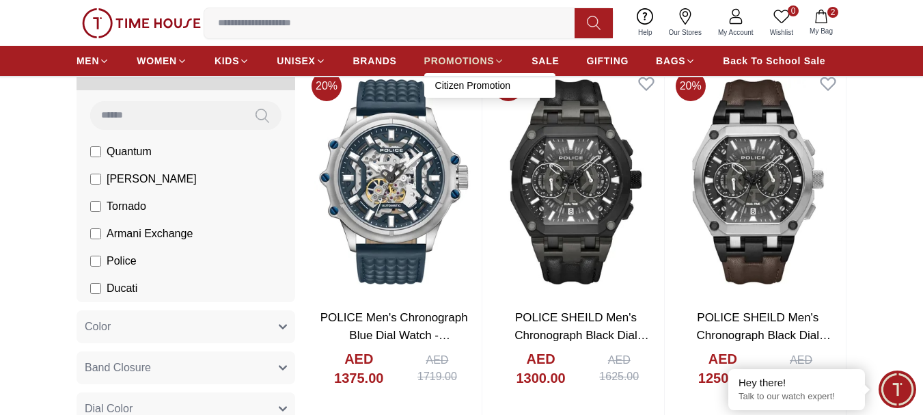
click at [466, 64] on span "PROMOTIONS" at bounding box center [459, 61] width 70 height 14
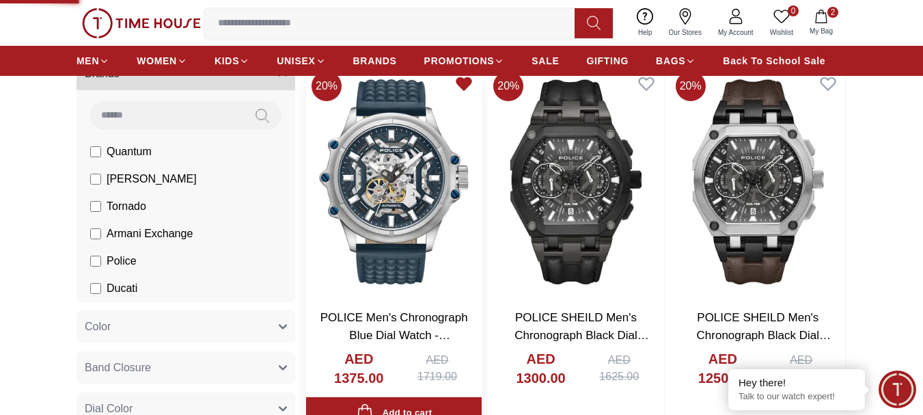
click at [464, 81] on icon at bounding box center [464, 84] width 14 height 12
